Goal: Transaction & Acquisition: Purchase product/service

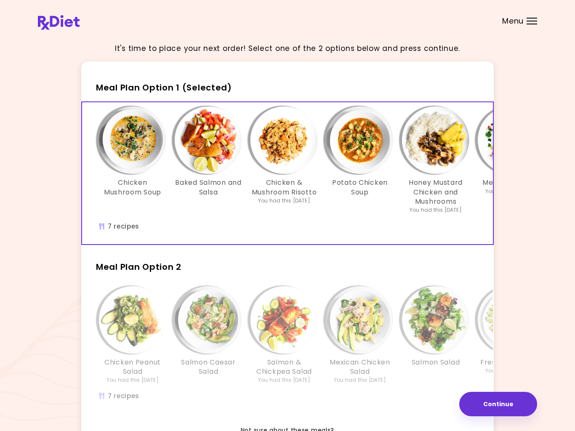
click at [532, 24] on div at bounding box center [532, 24] width 11 height 1
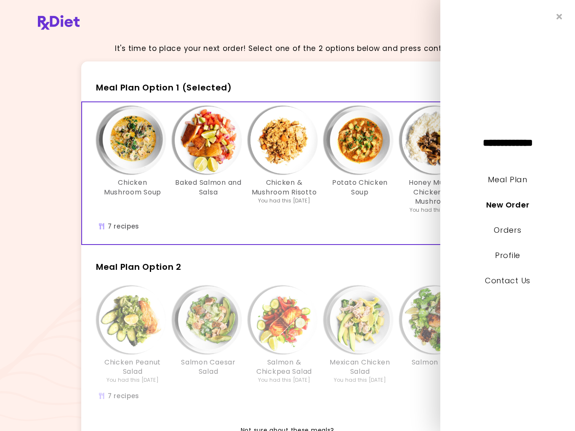
click at [510, 226] on link "Orders" at bounding box center [507, 230] width 27 height 11
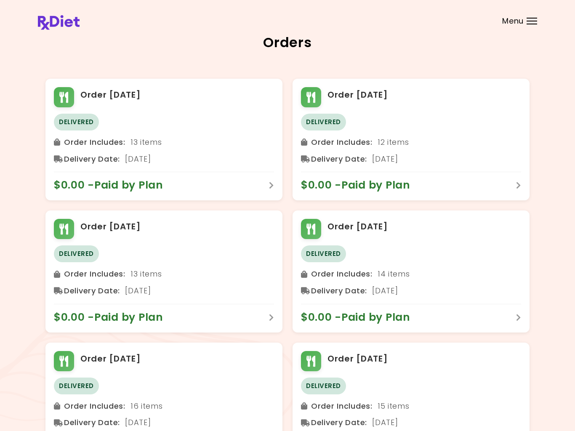
click at [532, 24] on div at bounding box center [532, 24] width 11 height 1
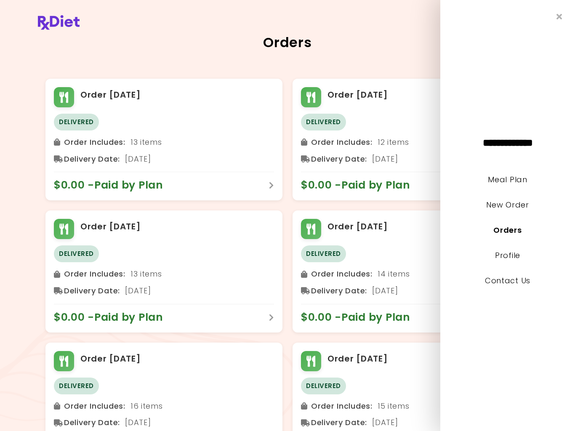
click at [509, 253] on link "Profile" at bounding box center [507, 255] width 25 height 11
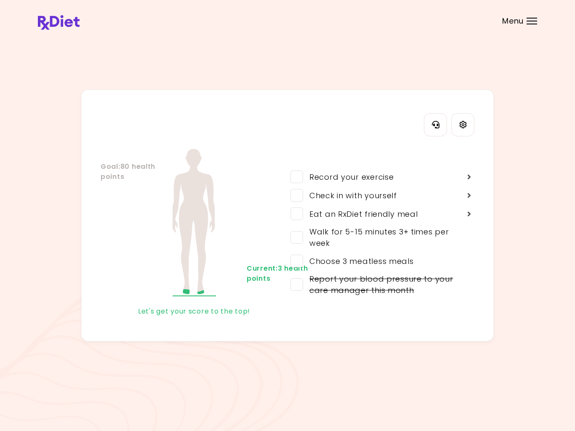
click at [302, 214] on span at bounding box center [297, 214] width 13 height 13
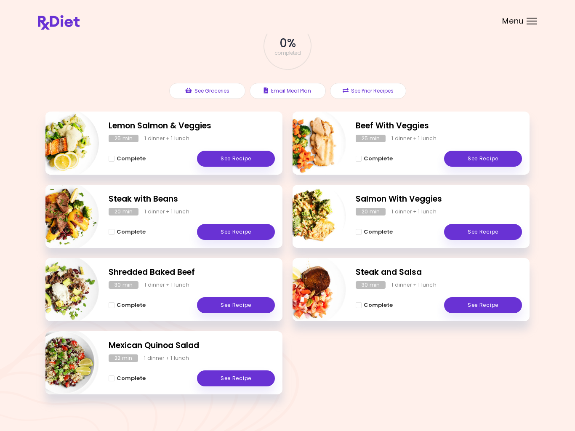
scroll to position [56, 0]
click at [356, 229] on span "Complete - Salmon With Veggies" at bounding box center [359, 232] width 6 height 6
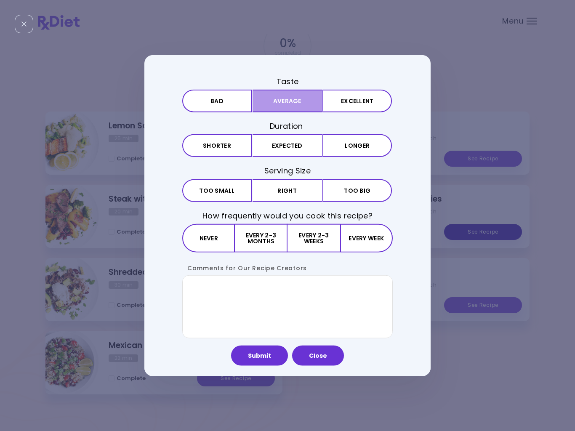
click at [292, 108] on button "Average" at bounding box center [287, 101] width 69 height 23
click at [297, 149] on button "Expected" at bounding box center [287, 145] width 69 height 23
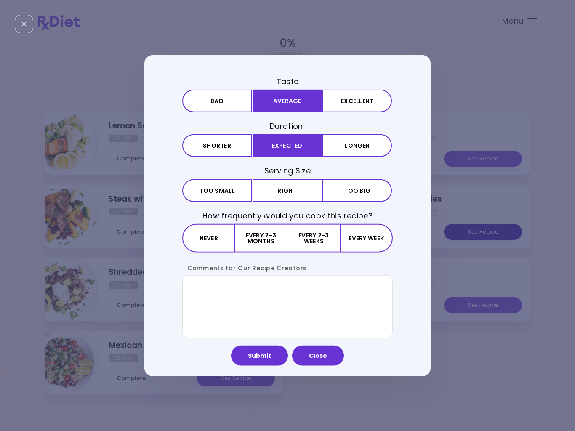
click at [294, 190] on button "Right" at bounding box center [287, 190] width 69 height 23
click at [315, 241] on button "Every 2-3 weeks" at bounding box center [314, 238] width 52 height 29
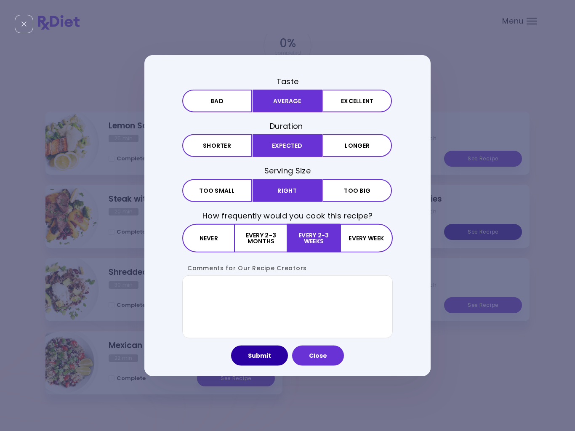
click at [258, 356] on button "Submit" at bounding box center [259, 355] width 57 height 20
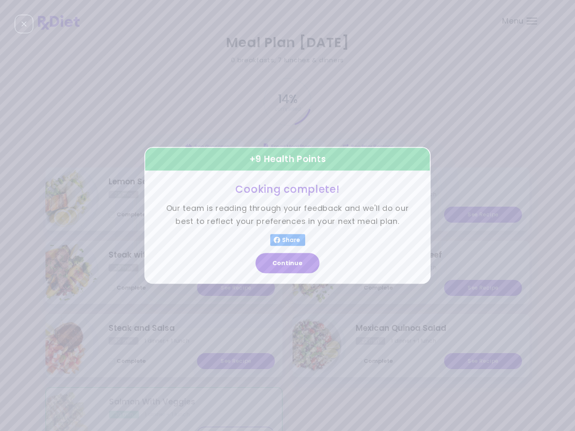
click at [300, 267] on button "Continue" at bounding box center [288, 263] width 64 height 20
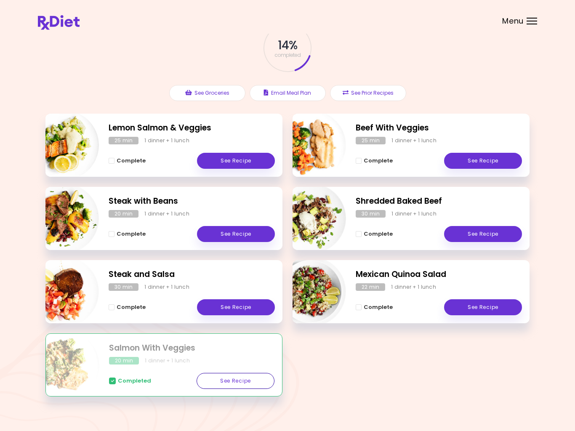
scroll to position [53, 0]
click at [117, 303] on button "Complete" at bounding box center [127, 308] width 37 height 10
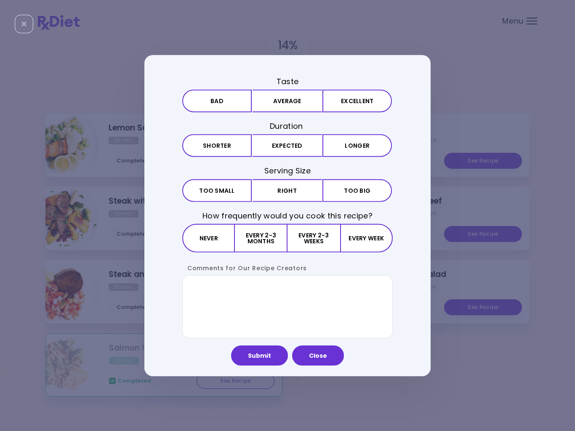
click at [291, 103] on button "Average" at bounding box center [287, 101] width 69 height 23
click at [359, 144] on button "Longer" at bounding box center [357, 145] width 69 height 23
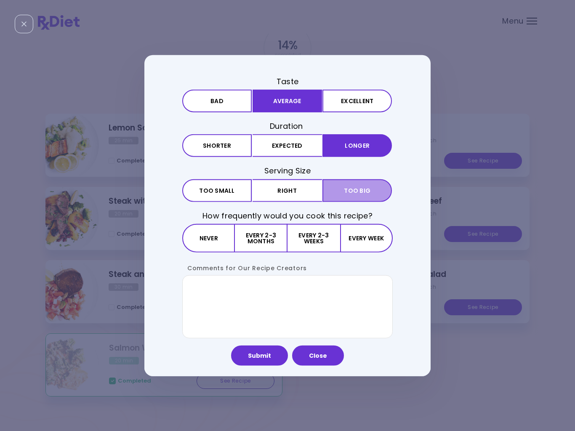
click at [352, 189] on span "Too big" at bounding box center [357, 190] width 27 height 6
click at [257, 241] on button "Every 2-3 months" at bounding box center [261, 238] width 53 height 29
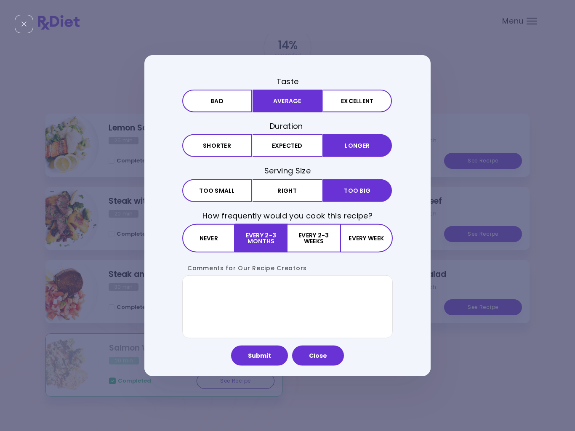
click at [265, 353] on button "Submit" at bounding box center [259, 355] width 57 height 20
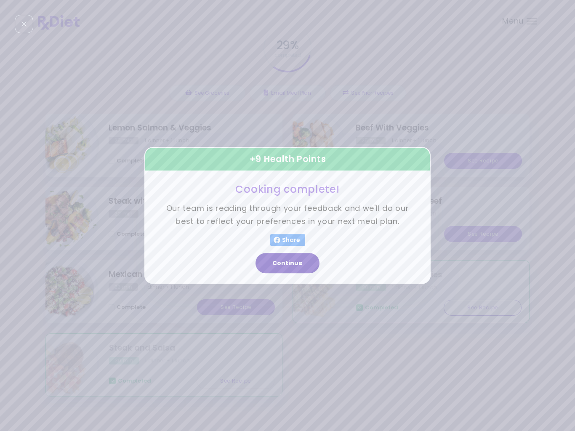
click at [289, 266] on button "Continue" at bounding box center [288, 263] width 64 height 20
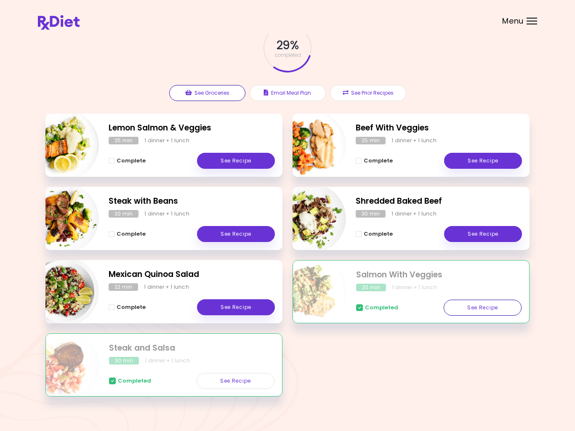
click at [218, 93] on button "See Groceries" at bounding box center [207, 93] width 76 height 16
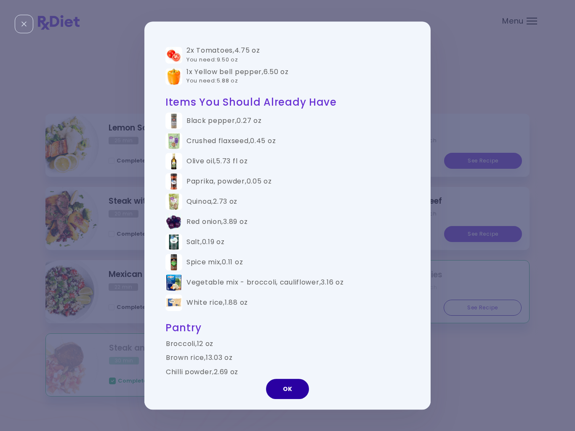
scroll to position [0, 0]
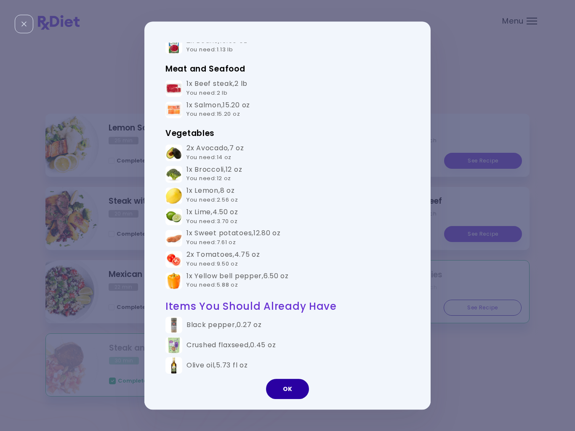
click at [286, 384] on button "OK" at bounding box center [287, 389] width 43 height 20
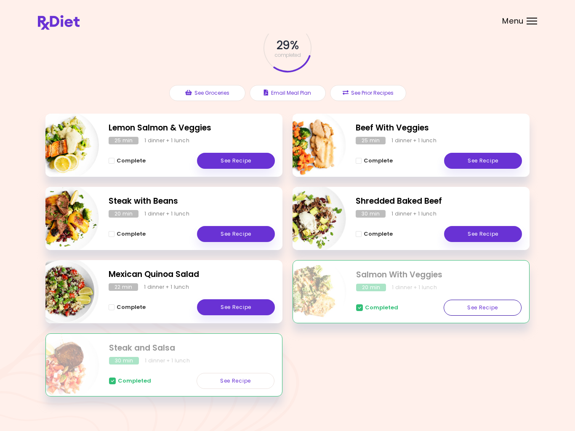
click at [528, 23] on div "Menu" at bounding box center [532, 21] width 11 height 7
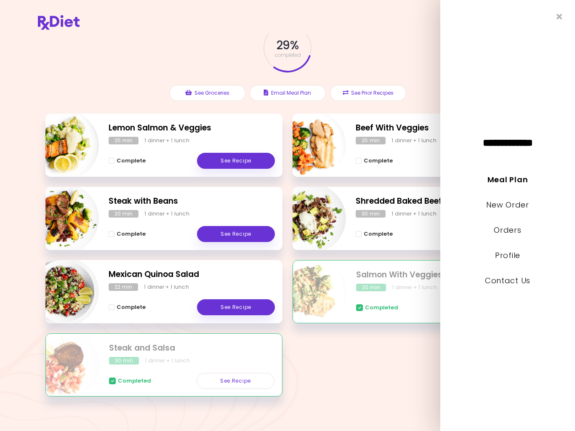
click at [514, 177] on link "Meal Plan" at bounding box center [508, 179] width 40 height 11
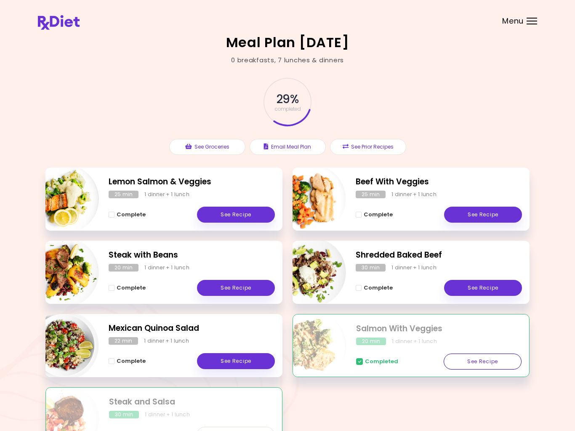
click at [532, 19] on div "Menu" at bounding box center [532, 21] width 11 height 7
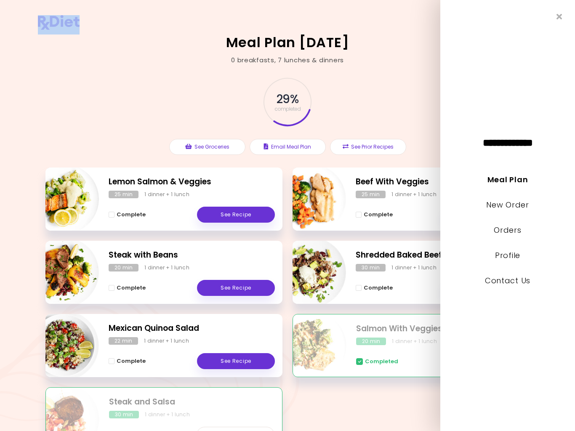
click at [519, 192] on li "Meal Plan" at bounding box center [507, 185] width 135 height 25
click at [522, 200] on link "New Order" at bounding box center [507, 205] width 43 height 11
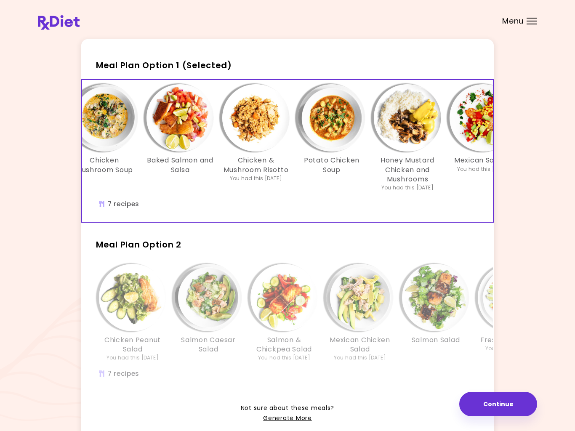
scroll to position [73, 0]
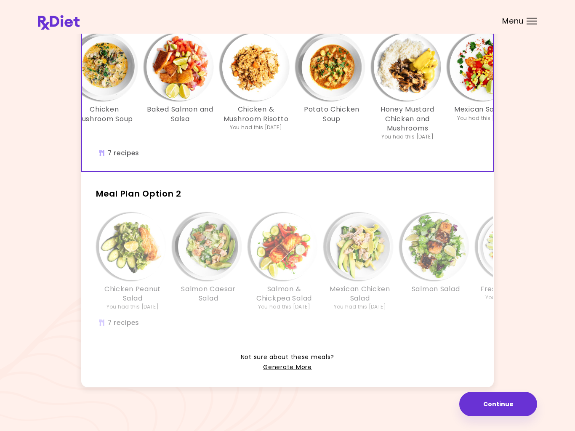
click at [288, 366] on link "Generate More" at bounding box center [287, 368] width 48 height 10
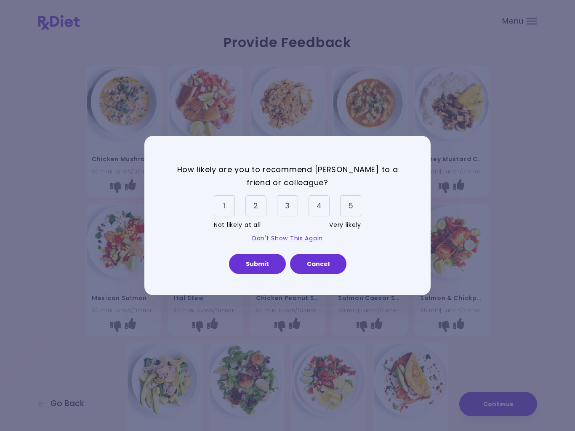
click at [350, 201] on div "5" at bounding box center [350, 205] width 21 height 21
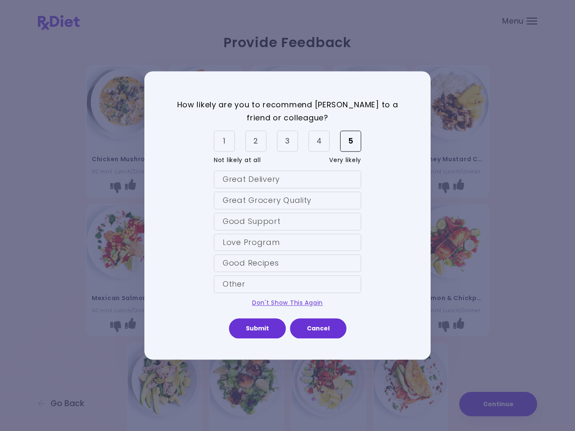
click at [323, 181] on div "Great Delivery" at bounding box center [287, 180] width 147 height 18
click at [301, 263] on div "Good Recipes" at bounding box center [287, 264] width 147 height 18
click at [305, 237] on div "Love Program" at bounding box center [287, 243] width 147 height 18
click at [259, 326] on button "Submit" at bounding box center [257, 329] width 57 height 20
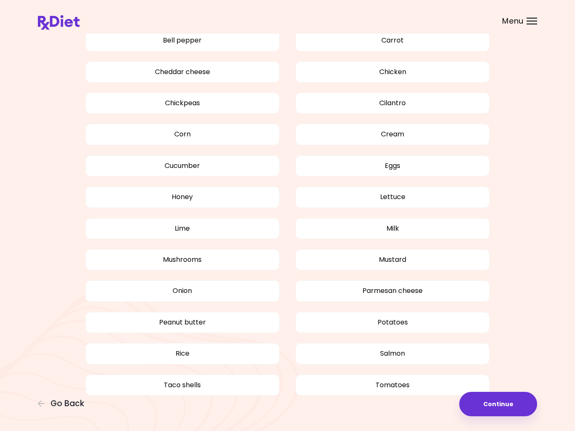
scroll to position [516, 0]
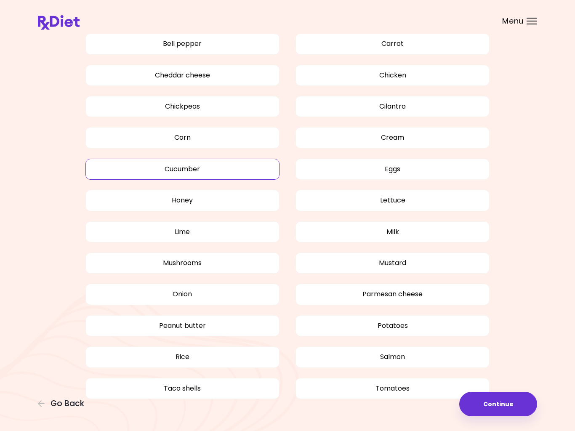
click at [215, 164] on button "Cucumber" at bounding box center [182, 169] width 194 height 21
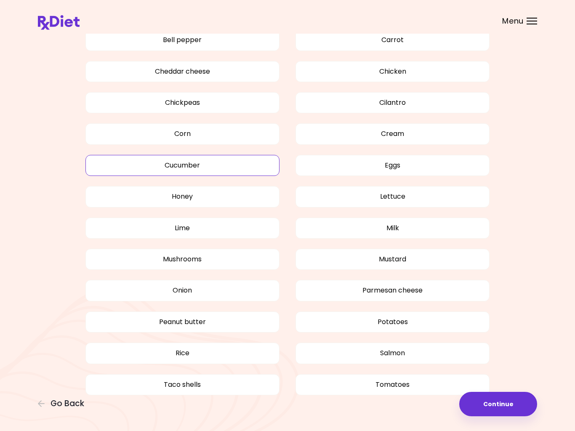
scroll to position [531, 0]
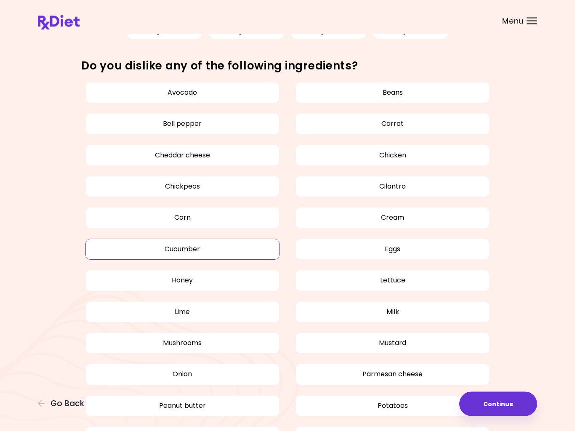
click at [411, 188] on button "Cilantro" at bounding box center [393, 186] width 194 height 21
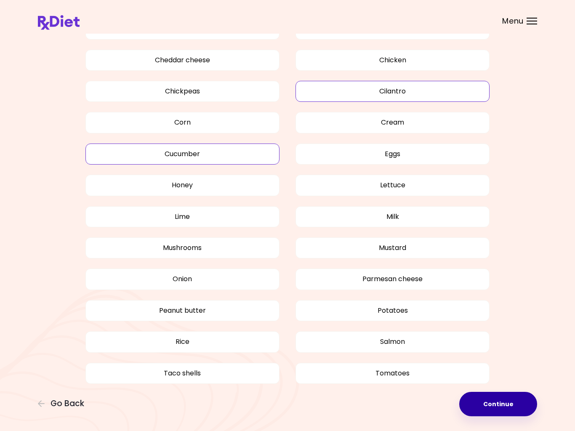
click at [504, 398] on button "Continue" at bounding box center [498, 404] width 78 height 24
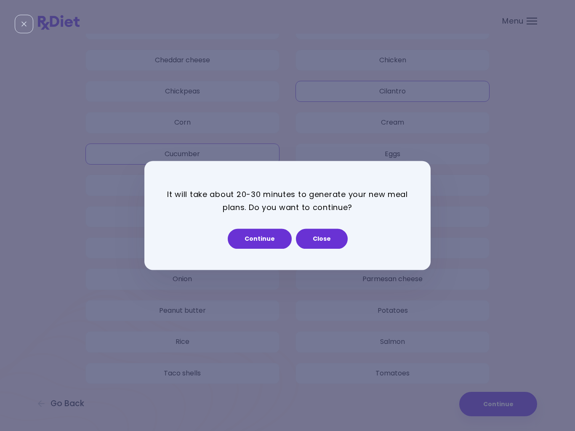
click at [265, 237] on button "Continue" at bounding box center [260, 239] width 64 height 20
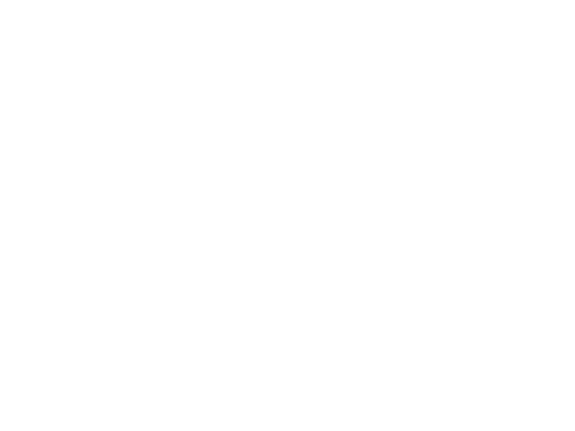
select select "*"
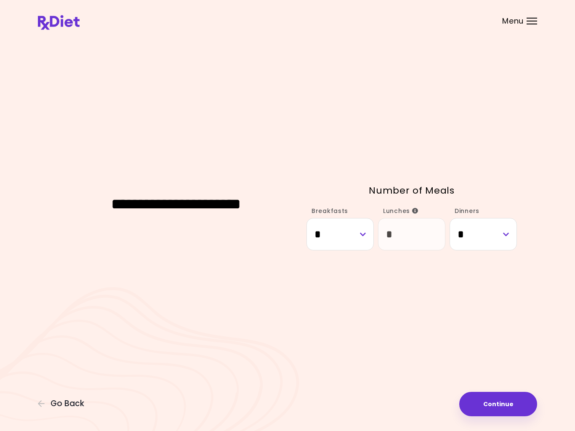
click at [504, 396] on button "Continue" at bounding box center [498, 404] width 78 height 24
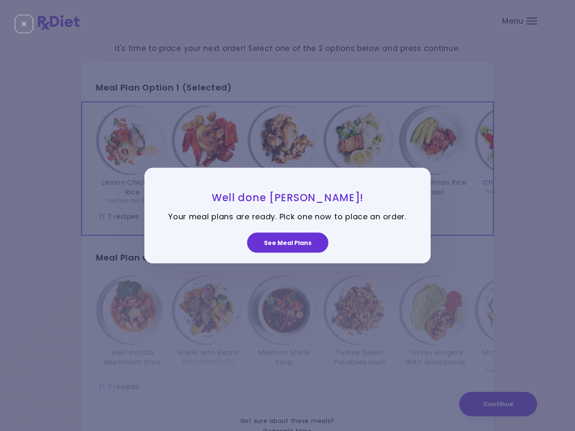
click at [295, 243] on button "See Meal Plans" at bounding box center [287, 242] width 81 height 20
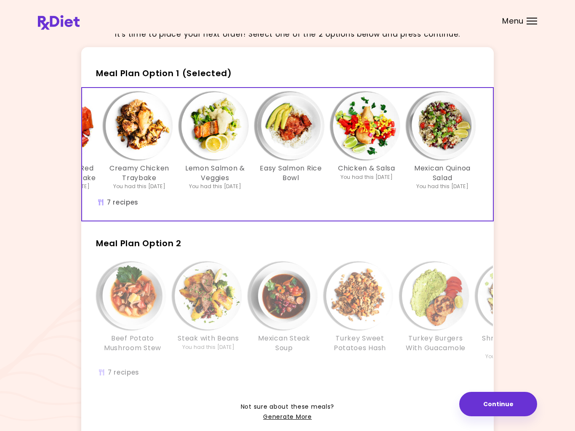
scroll to position [0, 145]
click at [393, 349] on h3 "Turkey Sweet Potatoes Hash" at bounding box center [359, 343] width 67 height 19
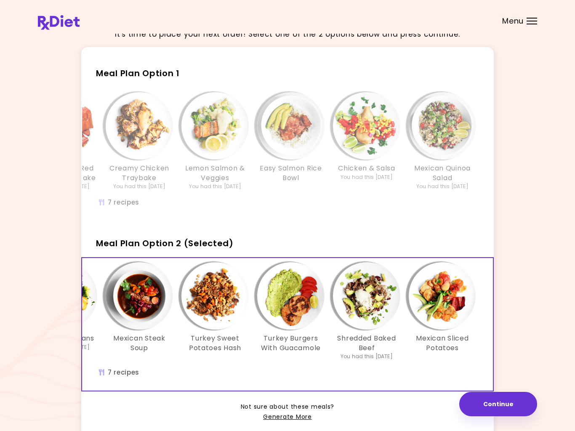
click at [392, 337] on h3 "Shredded Baked Beef" at bounding box center [366, 343] width 67 height 19
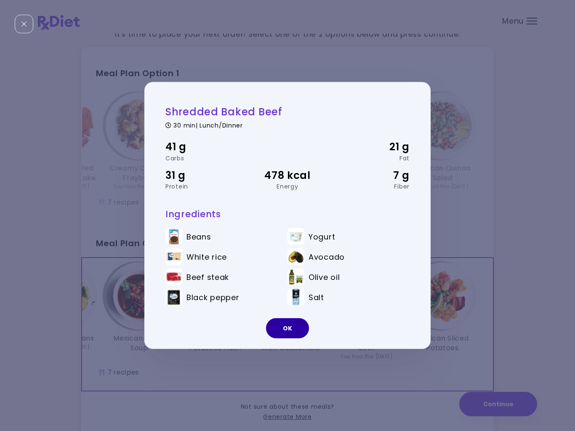
click at [291, 328] on button "OK" at bounding box center [287, 328] width 43 height 20
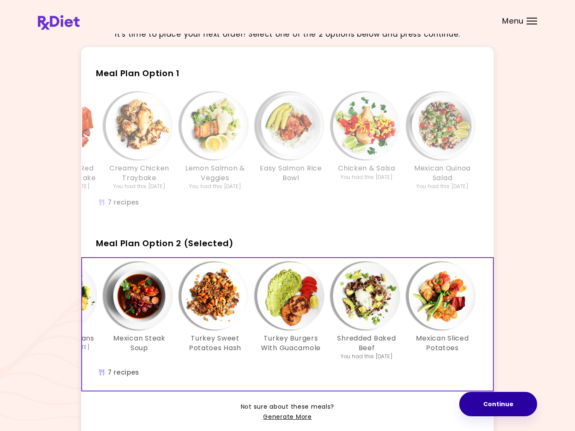
click at [500, 404] on button "Continue" at bounding box center [498, 404] width 78 height 24
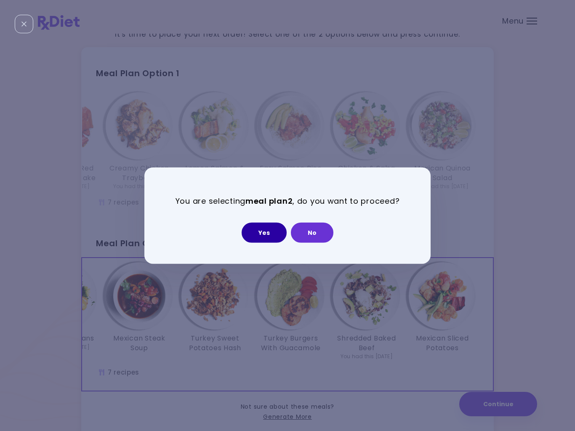
click at [266, 235] on button "Yes" at bounding box center [264, 232] width 45 height 20
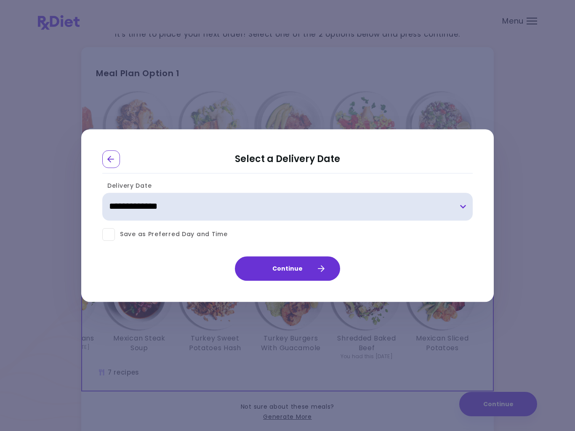
click at [461, 206] on select "**********" at bounding box center [287, 207] width 371 height 28
select select "**********"
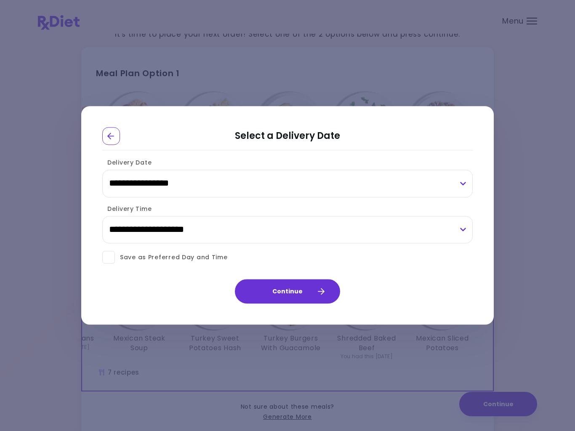
click at [295, 293] on button "Continue" at bounding box center [287, 292] width 105 height 24
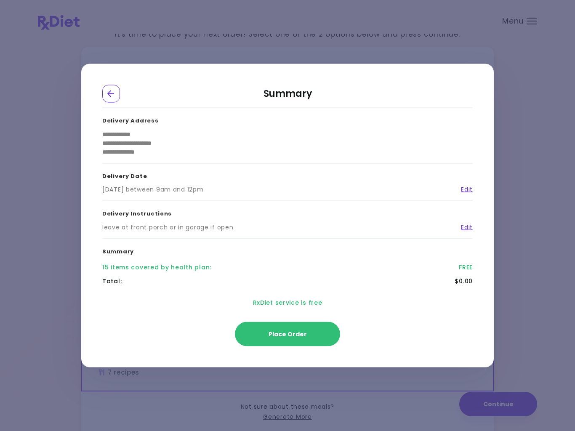
click at [286, 333] on span "Place Order" at bounding box center [288, 334] width 38 height 8
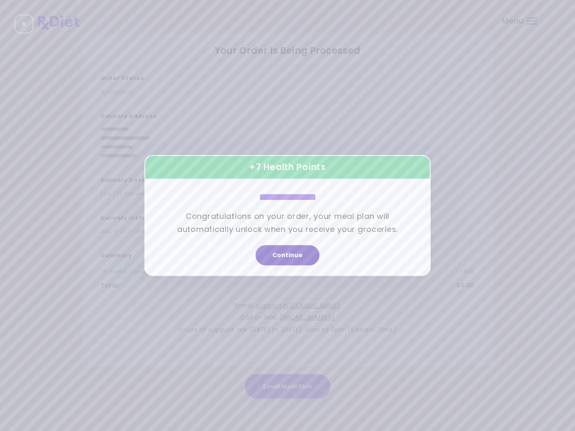
click at [289, 256] on button "Continue" at bounding box center [288, 255] width 64 height 20
